Goal: Find specific page/section: Find specific page/section

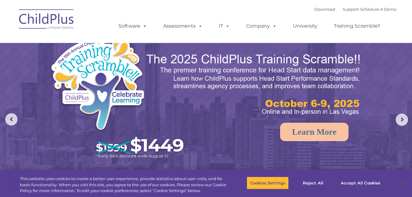
select select "MEDIUM"
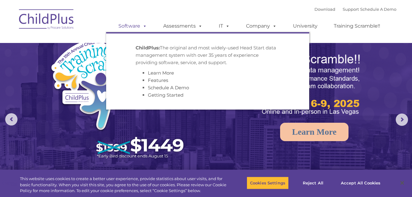
click at [131, 28] on link "Software" at bounding box center [132, 26] width 41 height 12
